Goal: Information Seeking & Learning: Learn about a topic

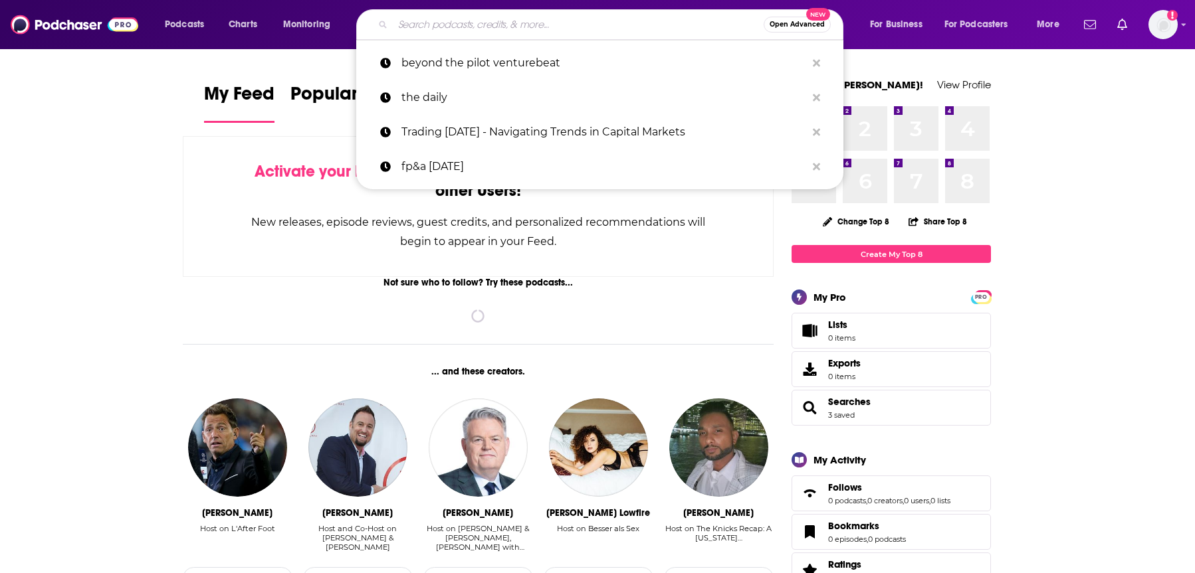
click at [472, 27] on input "Search podcasts, credits, & more..." at bounding box center [578, 24] width 371 height 21
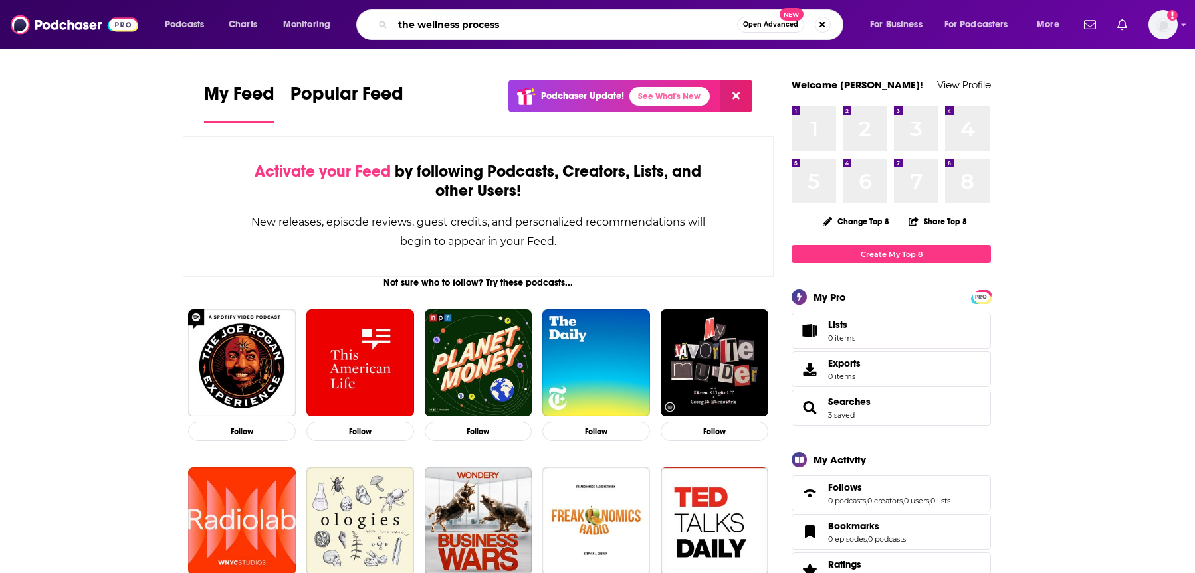
type input "the wellness process"
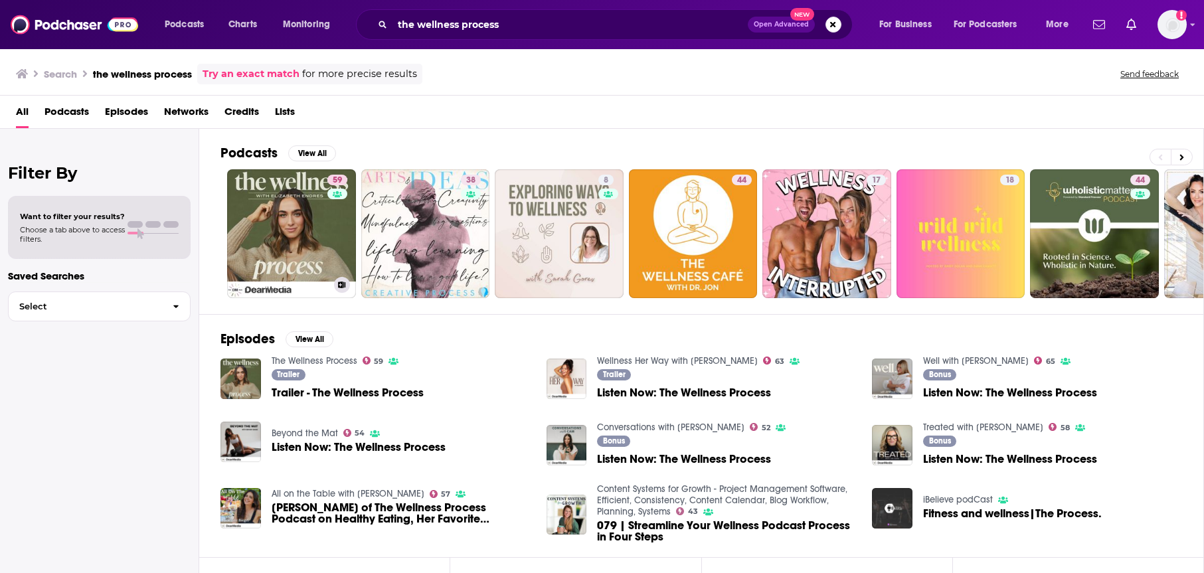
click at [302, 205] on link "59 The Wellness Process" at bounding box center [291, 233] width 129 height 129
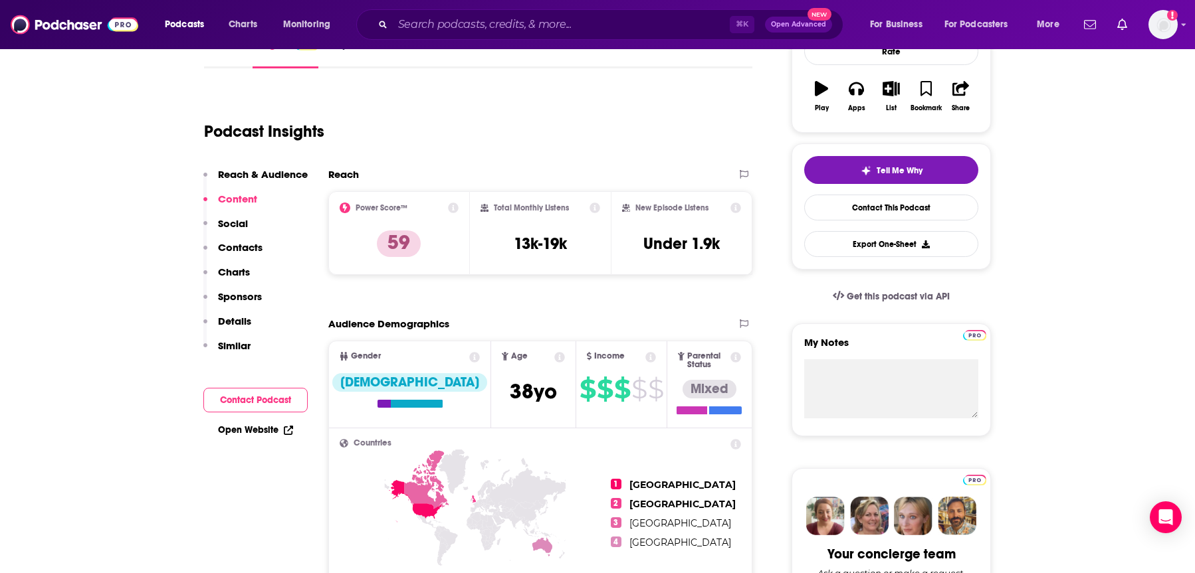
scroll to position [56, 0]
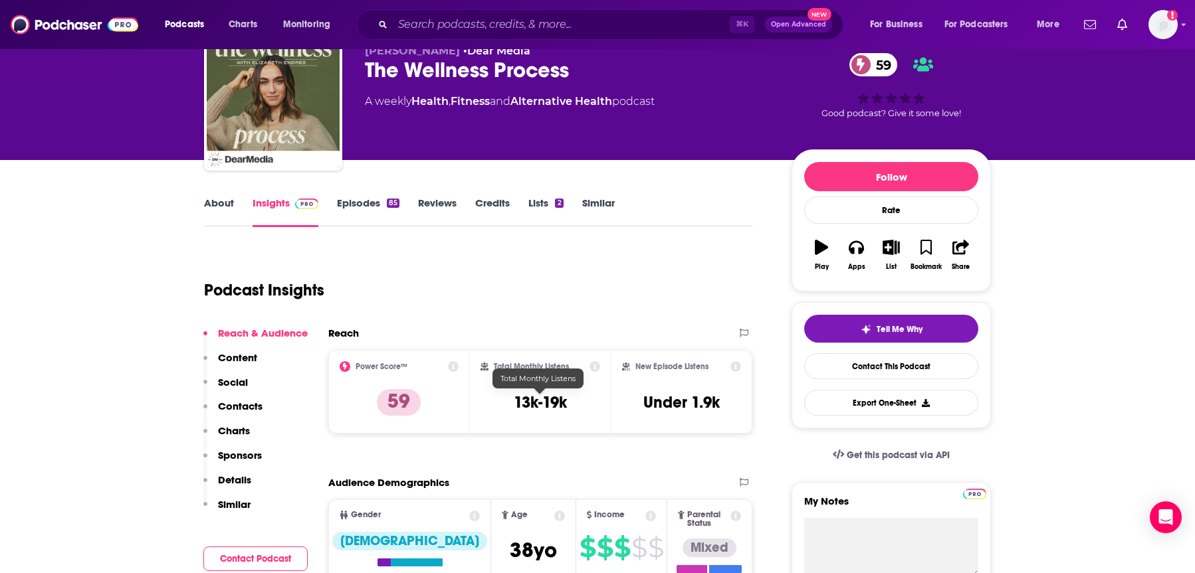
click at [538, 399] on h3 "13k-19k" at bounding box center [540, 403] width 53 height 20
click at [403, 409] on p "59" at bounding box center [399, 402] width 44 height 27
click at [540, 29] on input "Search podcasts, credits, & more..." at bounding box center [561, 24] width 337 height 21
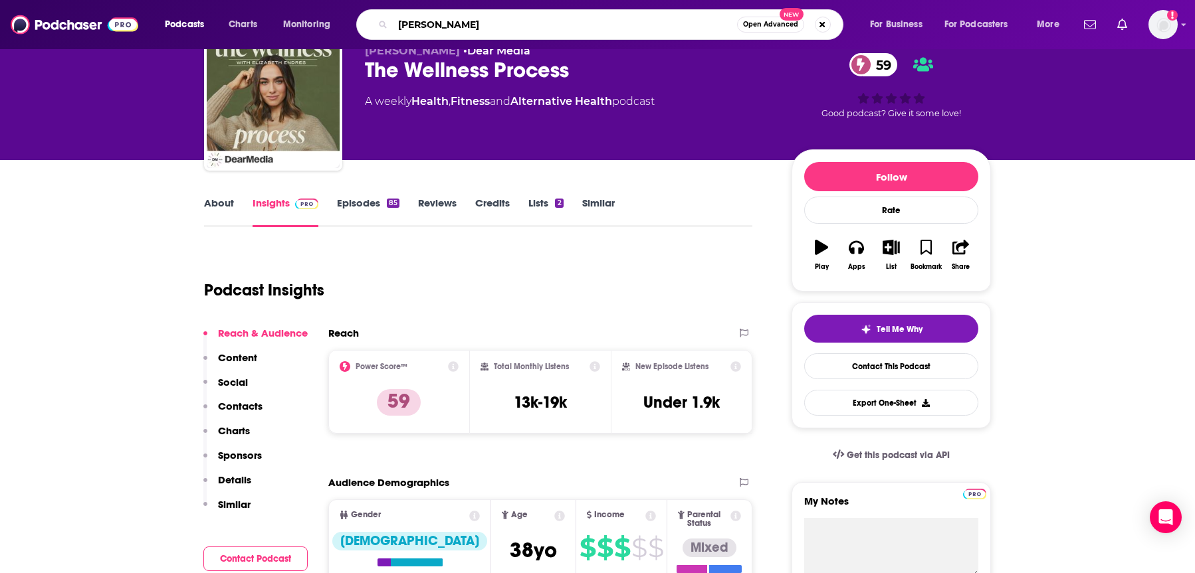
type input "[PERSON_NAME]"
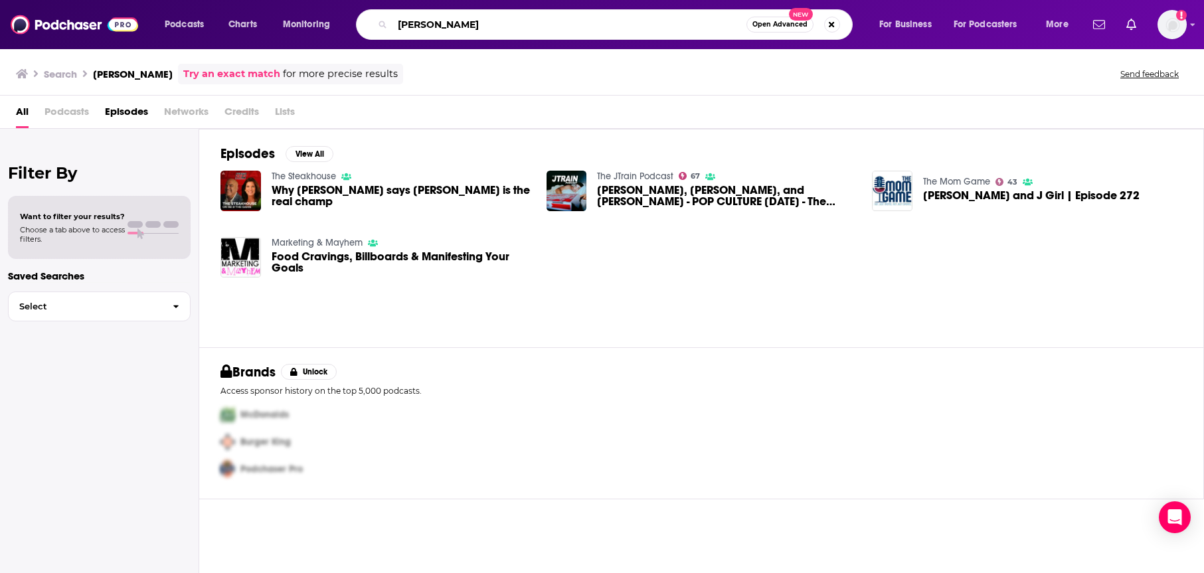
drag, startPoint x: 466, startPoint y: 25, endPoint x: 334, endPoint y: 3, distance: 134.7
click at [336, 4] on div "Podcasts Charts Monitoring [PERSON_NAME] Open Advanced New For Business For Pod…" at bounding box center [602, 24] width 1204 height 49
type input "not gonna lie"
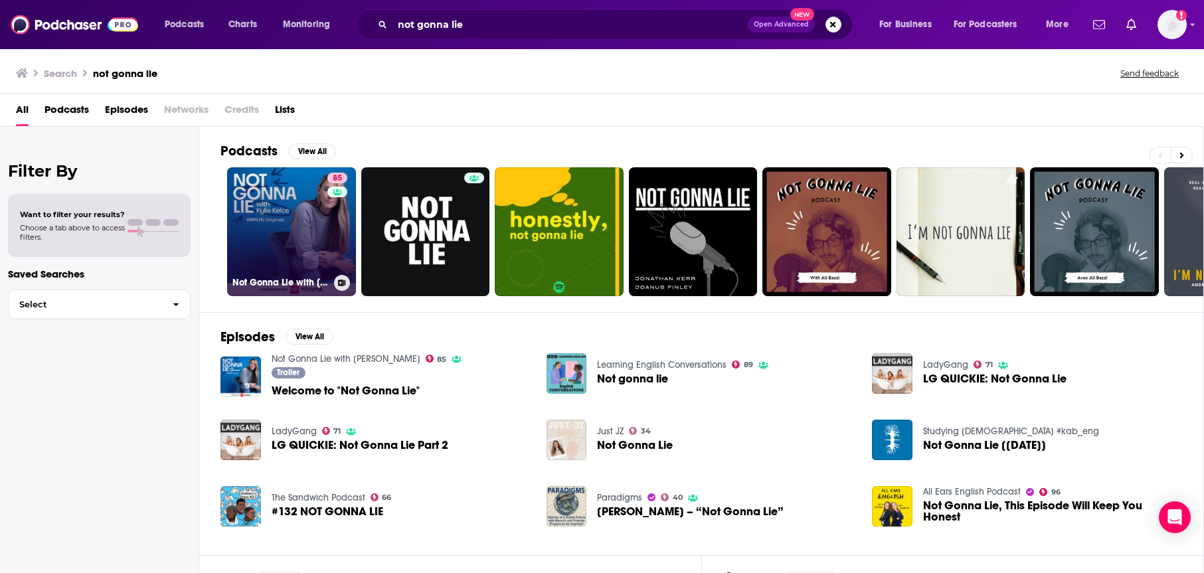
click at [279, 230] on link "85 Not Gonna Lie with [PERSON_NAME]" at bounding box center [291, 231] width 129 height 129
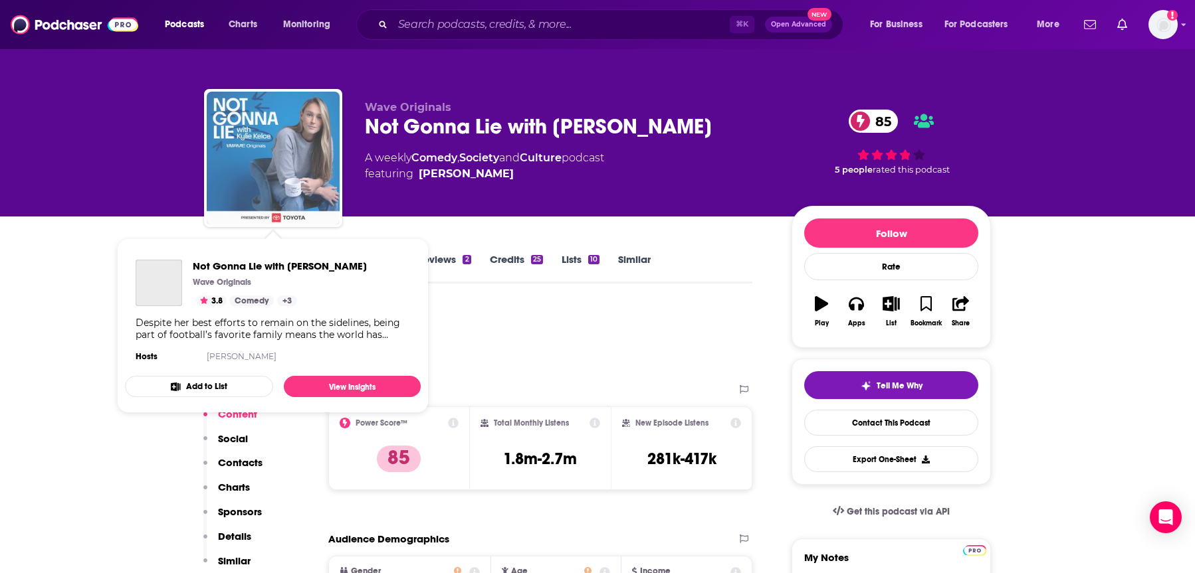
click at [296, 148] on img "Not Gonna Lie with Kylie Kelce" at bounding box center [273, 158] width 133 height 133
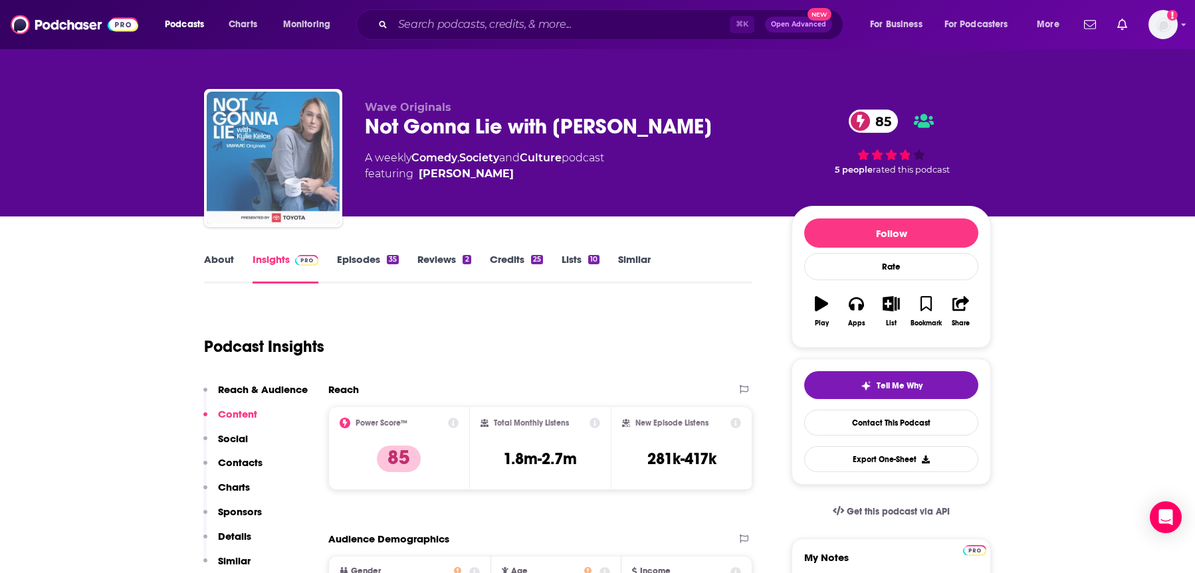
click at [284, 154] on img "Not Gonna Lie with Kylie Kelce" at bounding box center [273, 158] width 133 height 133
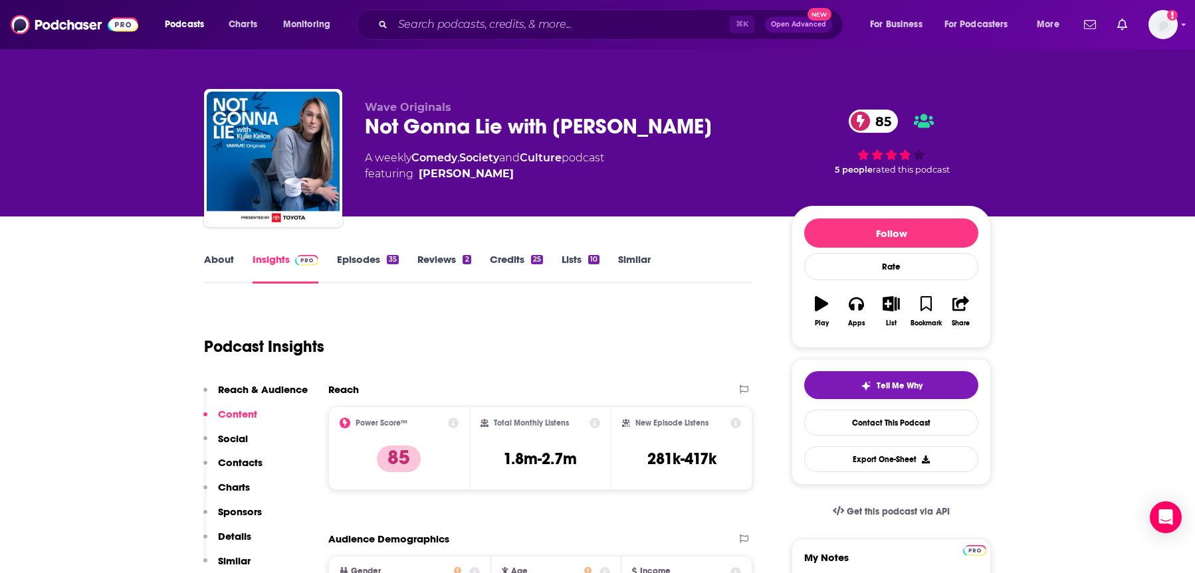
click at [370, 265] on link "Episodes 35" at bounding box center [368, 268] width 62 height 31
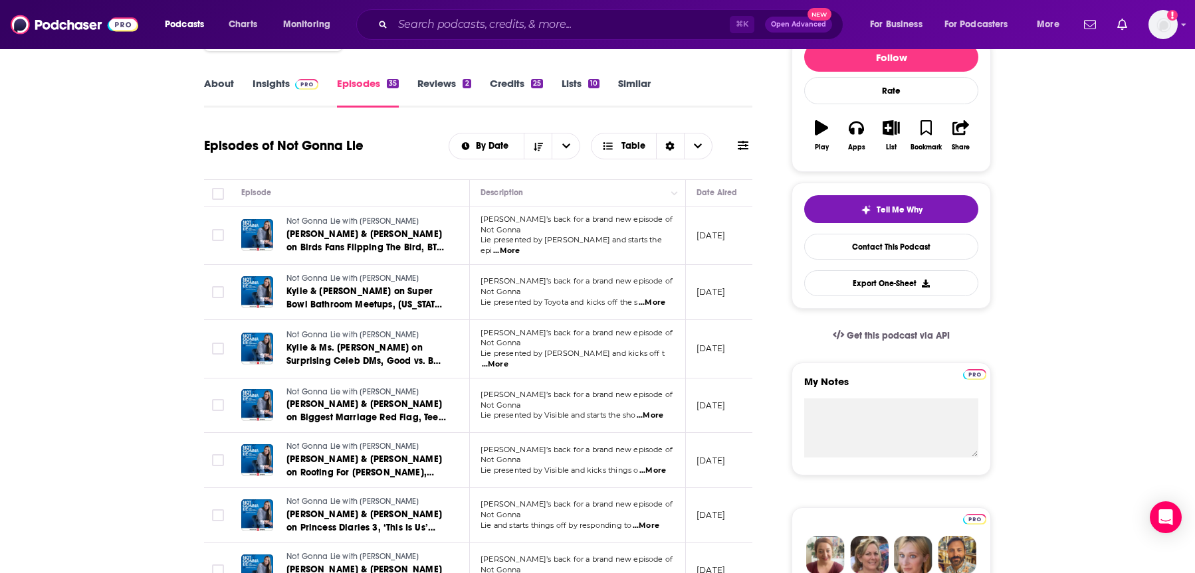
scroll to position [177, 0]
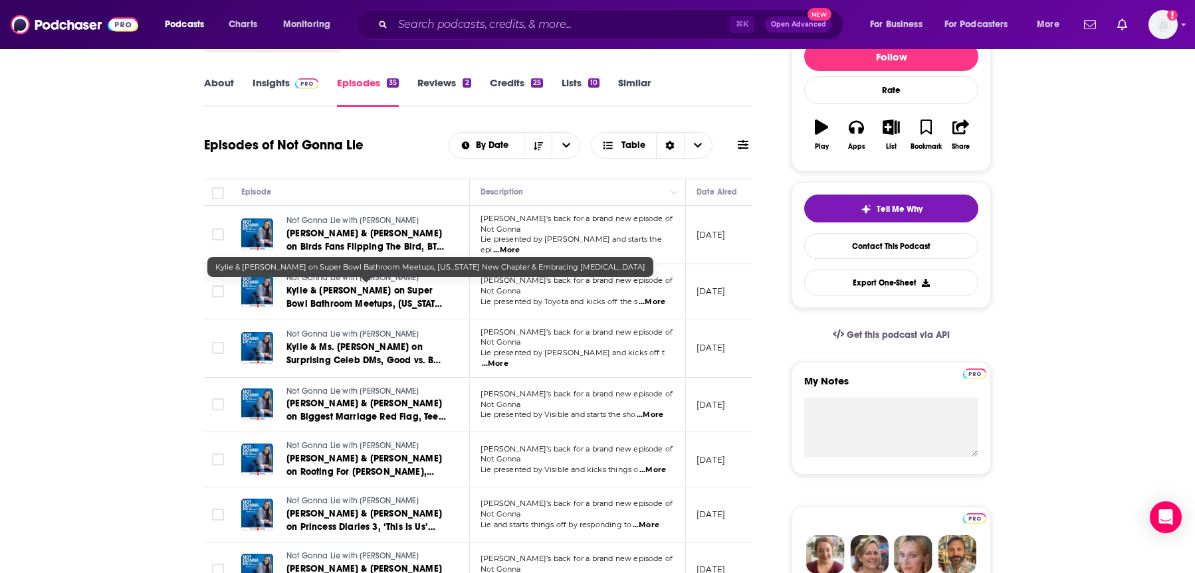
click at [350, 288] on span "Kylie & [PERSON_NAME] on Super Bowl Bathroom Meetups, [US_STATE] New Chapter & …" at bounding box center [364, 310] width 157 height 51
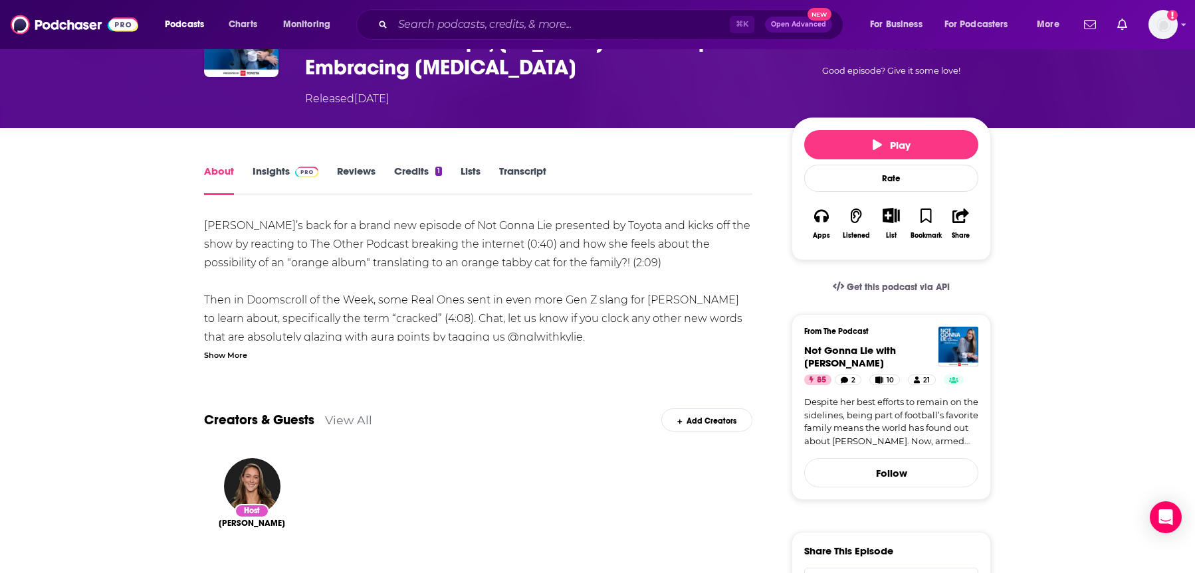
scroll to position [96, 0]
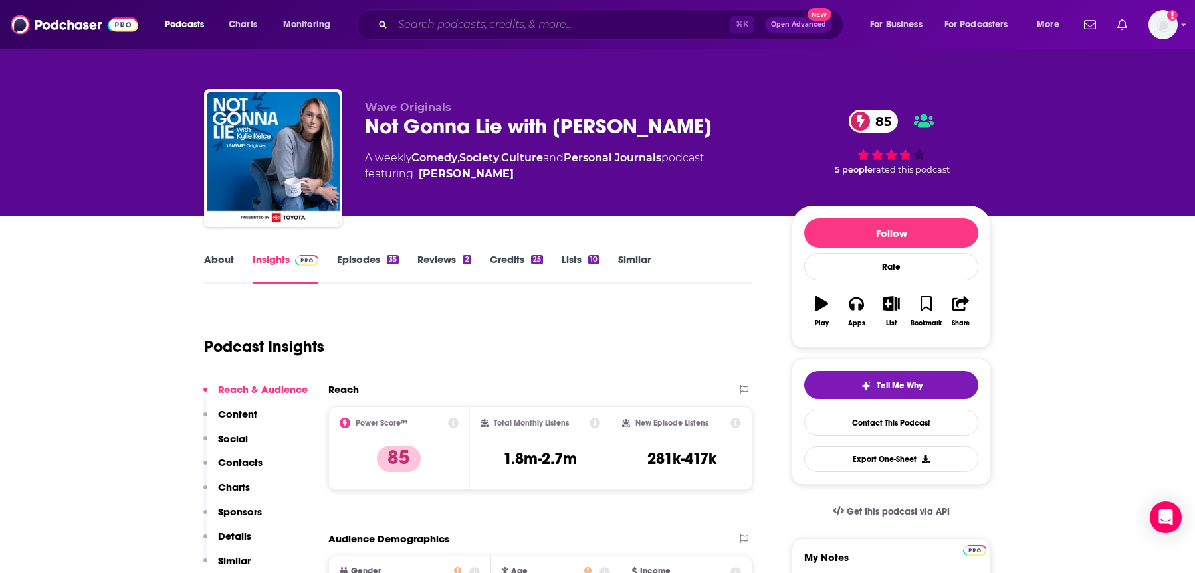
click at [445, 30] on input "Search podcasts, credits, & more..." at bounding box center [561, 24] width 337 height 21
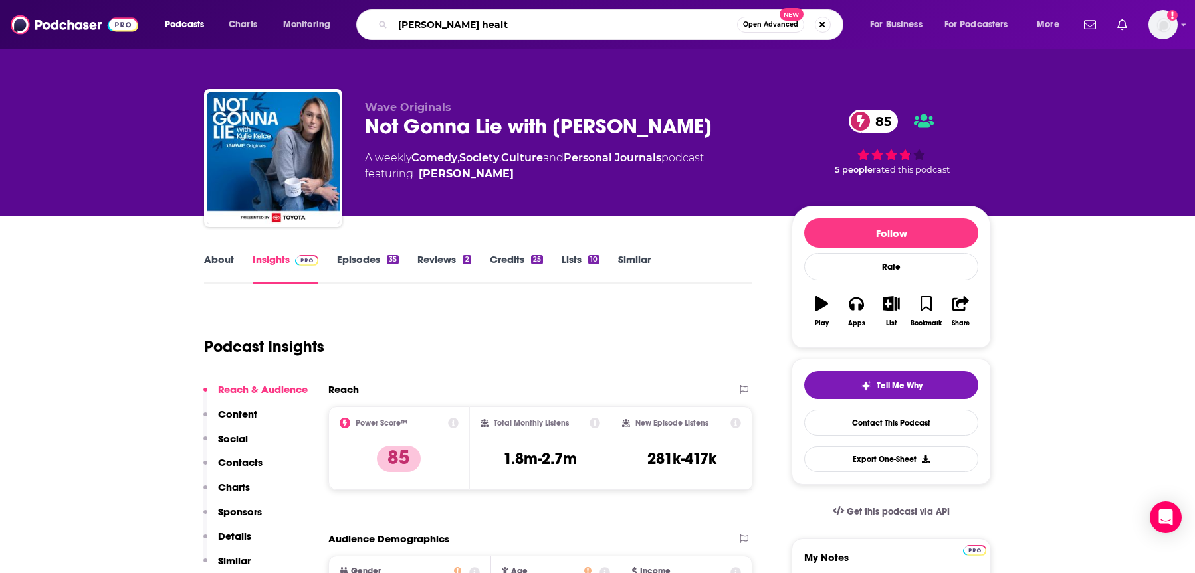
type input "[PERSON_NAME] health"
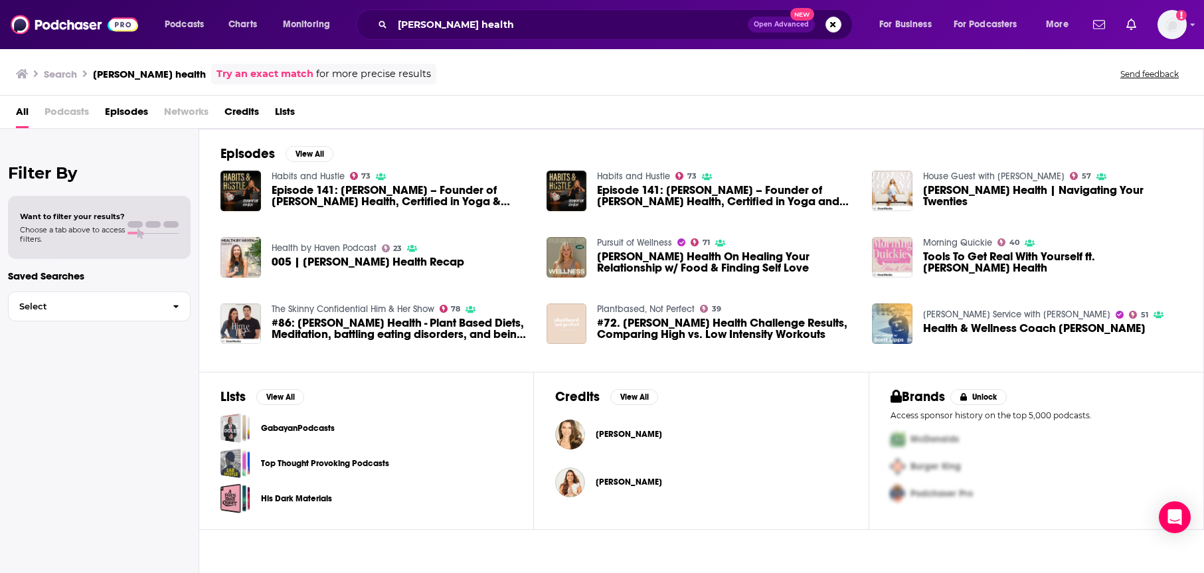
click at [630, 482] on span "[PERSON_NAME]" at bounding box center [629, 482] width 66 height 11
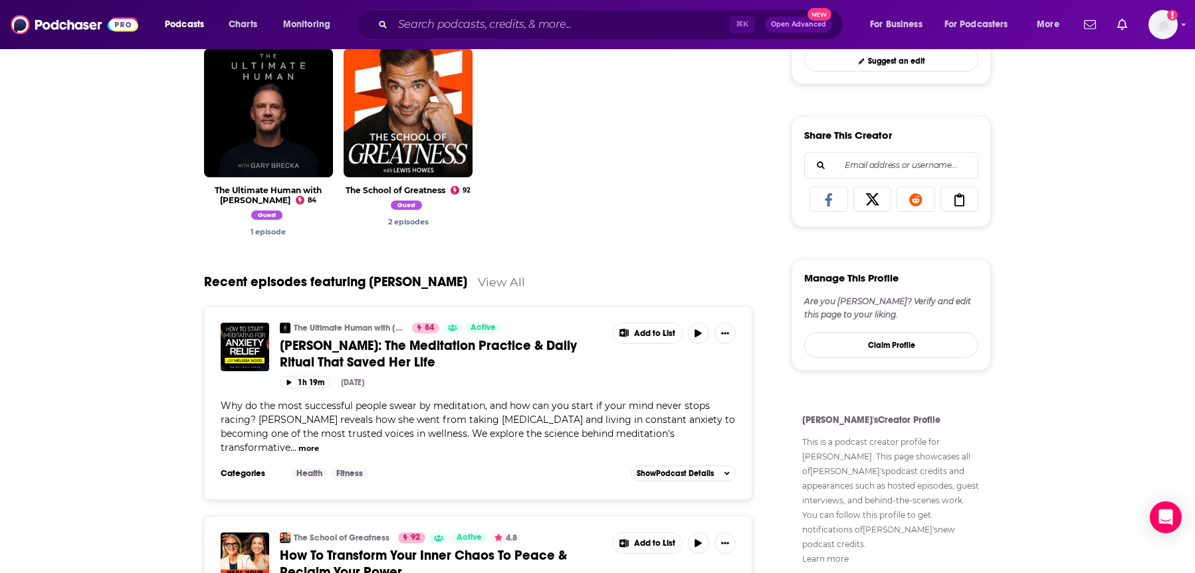
scroll to position [700, 0]
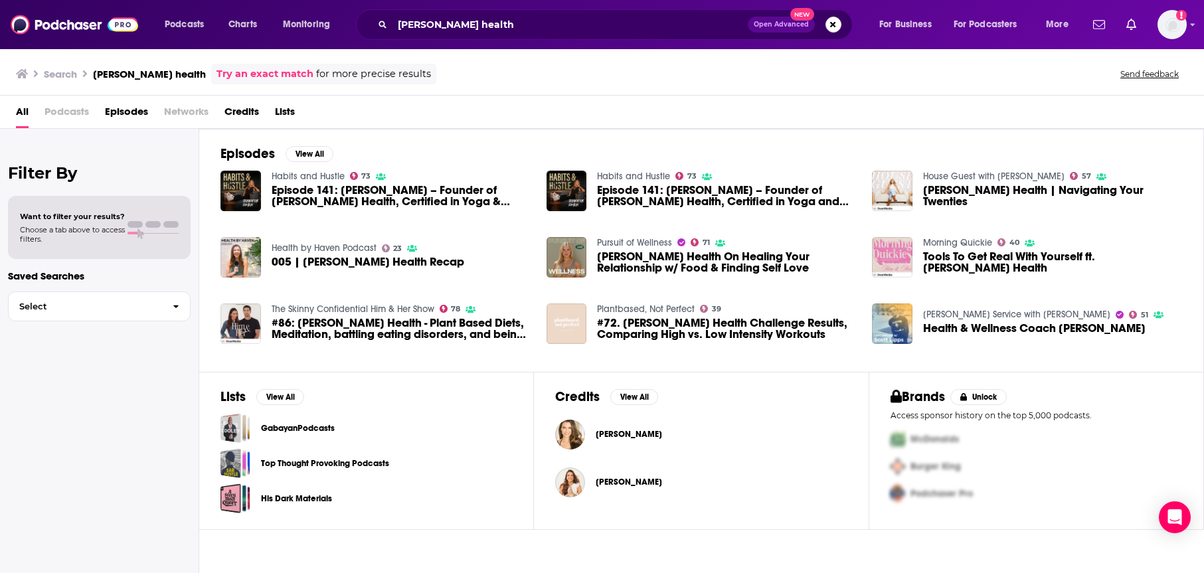
click at [601, 434] on span "[PERSON_NAME]" at bounding box center [629, 434] width 66 height 11
